Goal: Information Seeking & Learning: Compare options

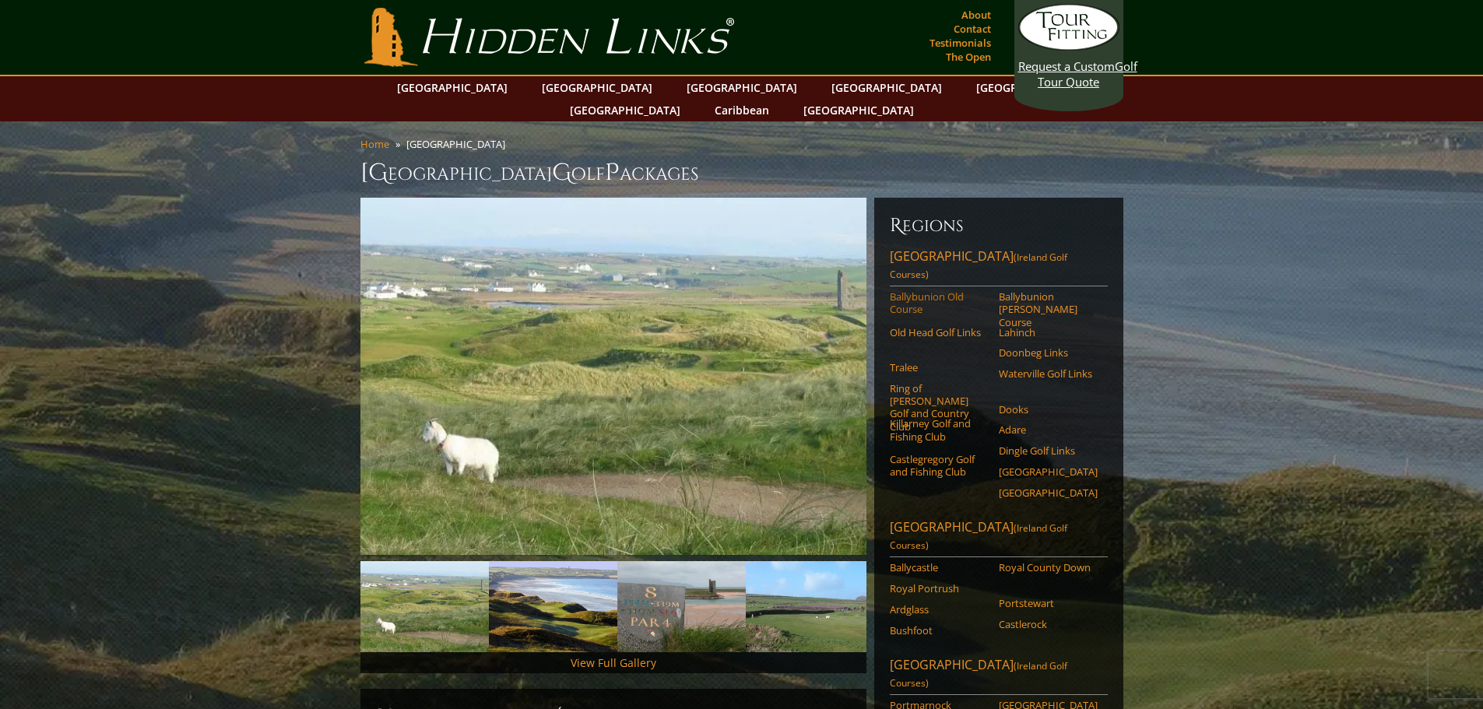
click at [914, 290] on link "Ballybunion Old Course" at bounding box center [939, 303] width 99 height 26
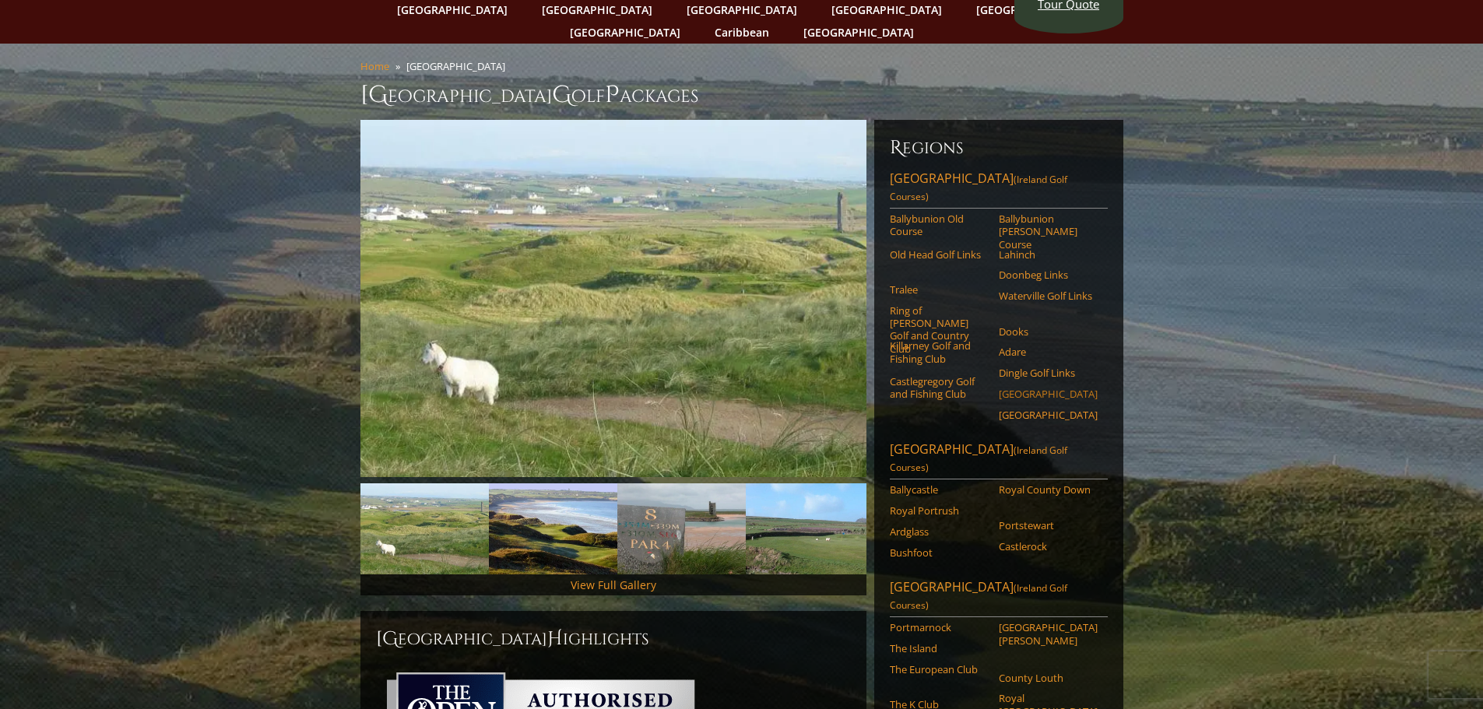
scroll to position [156, 0]
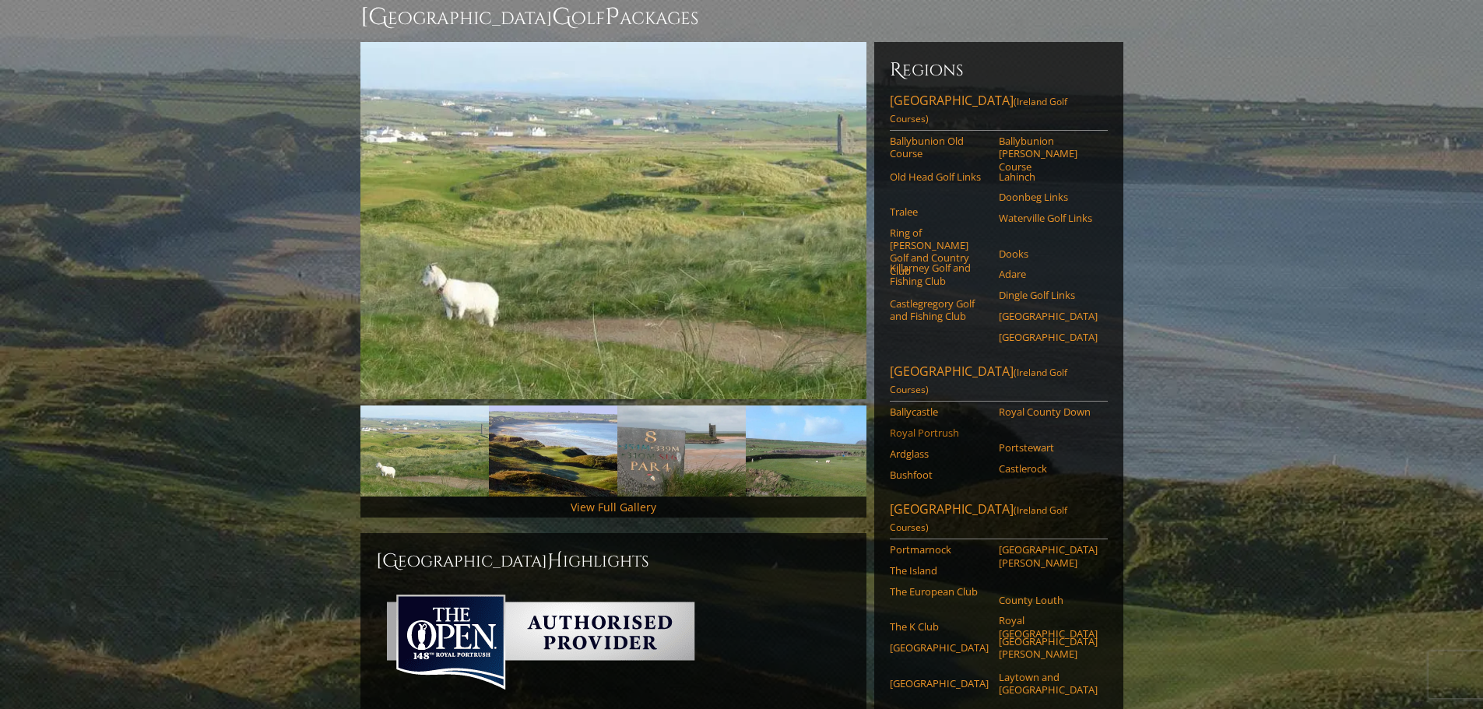
click at [932, 427] on link "Royal Portrush" at bounding box center [939, 433] width 99 height 12
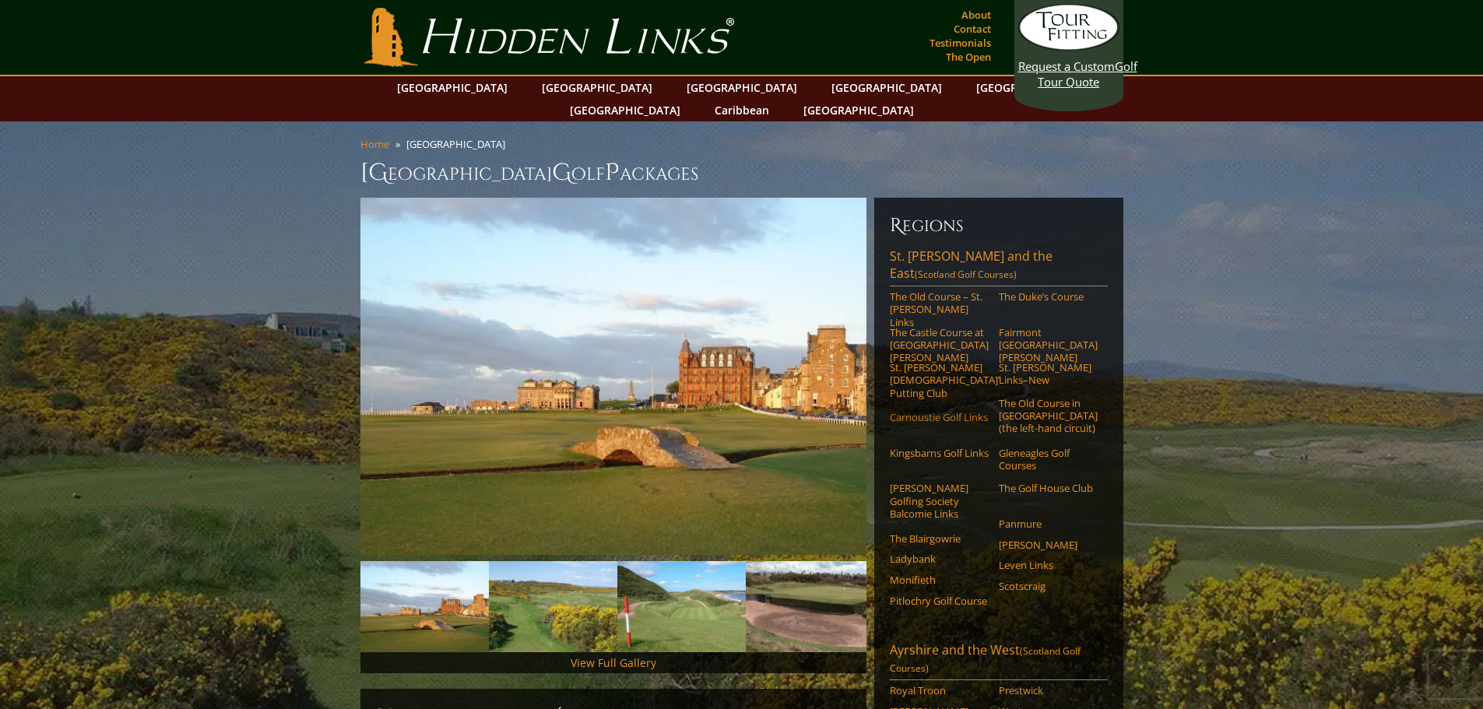
click at [925, 411] on link "Carnoustie Golf Links" at bounding box center [939, 417] width 99 height 12
